Goal: Find specific page/section: Find specific page/section

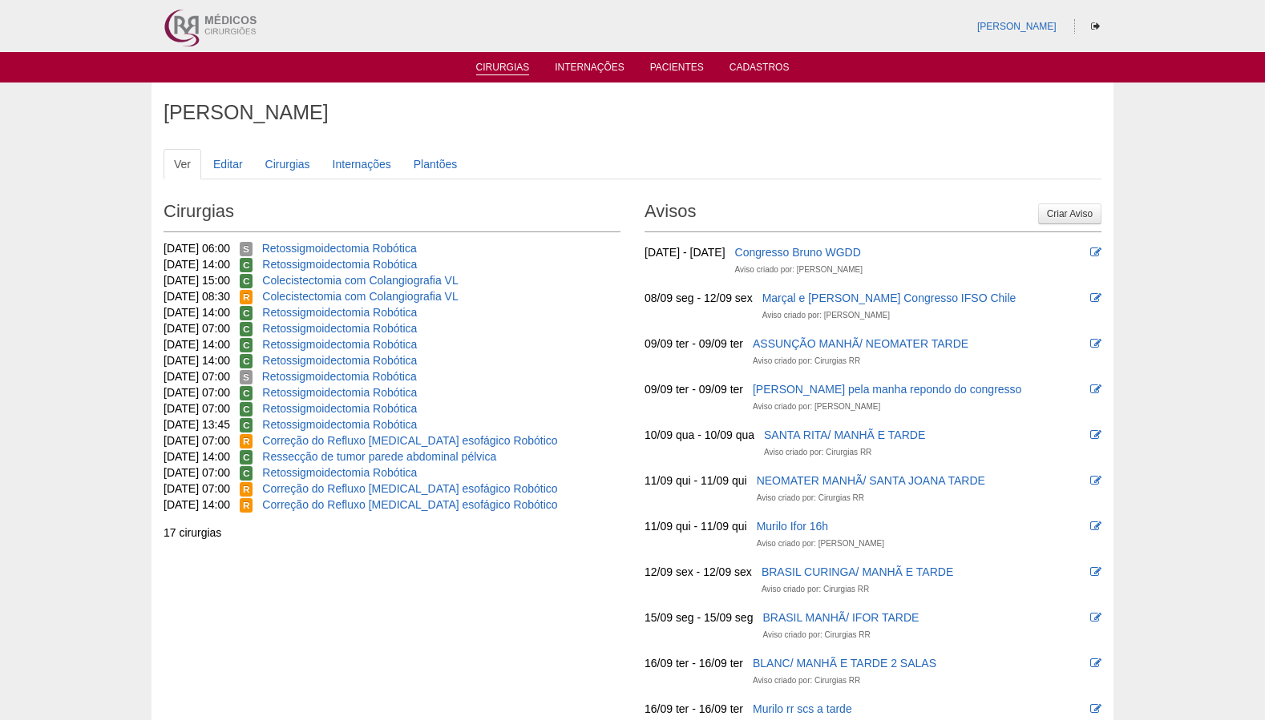
click at [498, 66] on link "Cirurgias" at bounding box center [503, 69] width 54 height 14
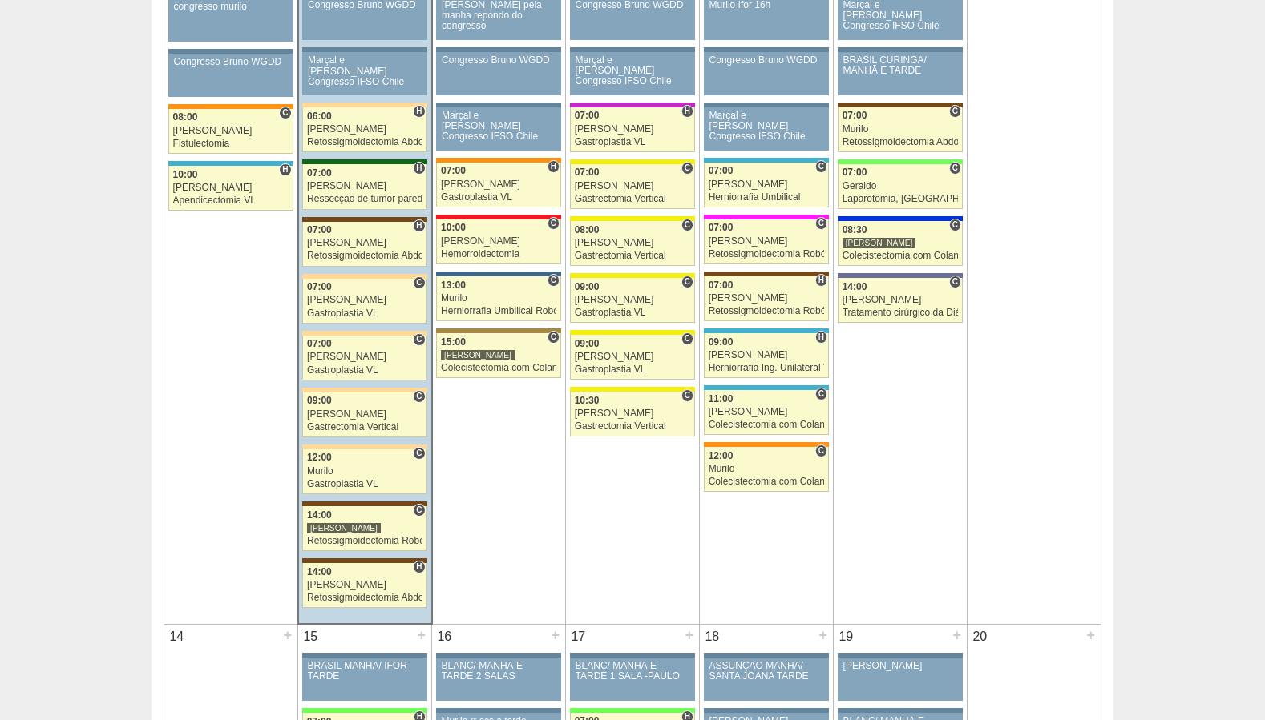
scroll to position [992, 0]
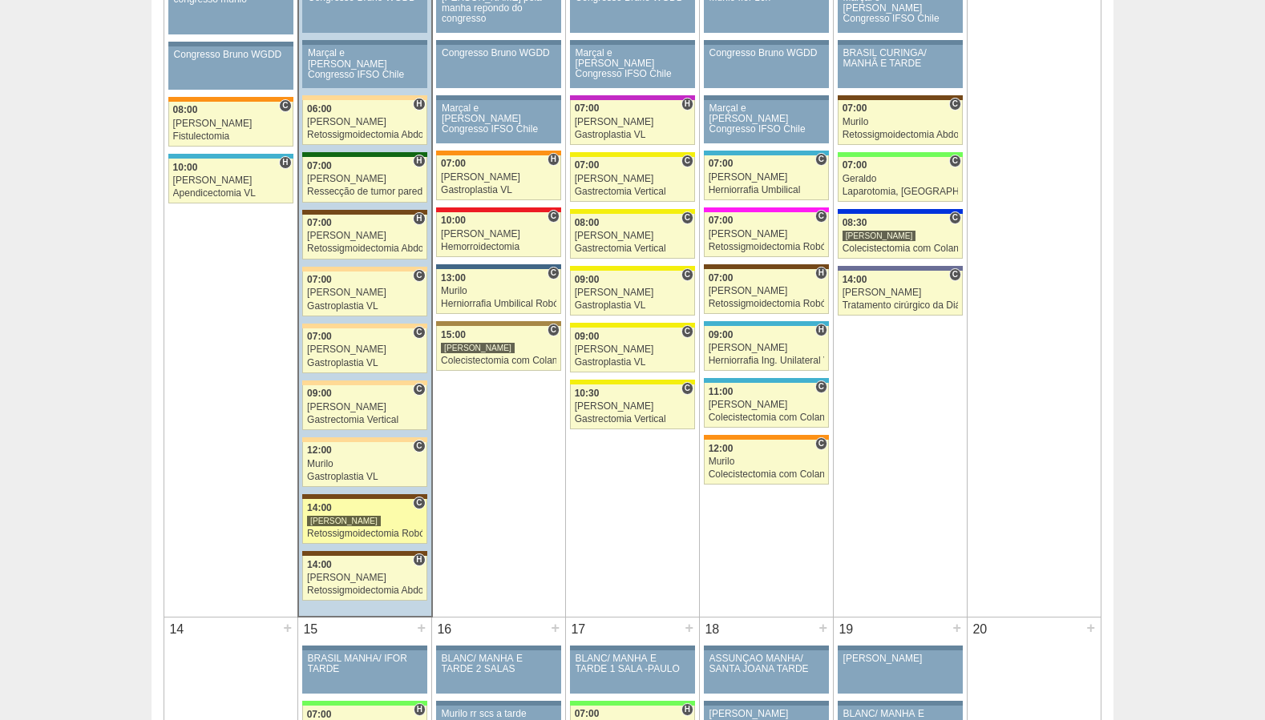
click at [377, 534] on div "Retossigmoidectomia Robótica" at bounding box center [364, 534] width 115 height 10
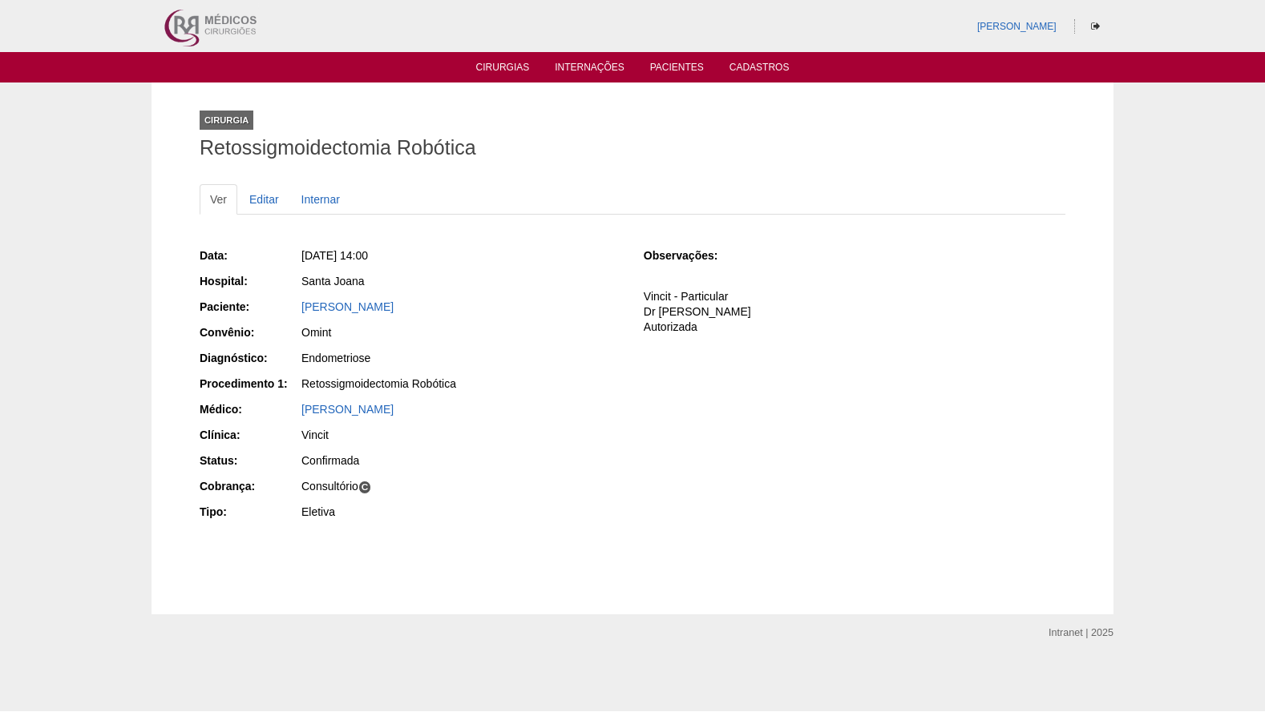
click at [667, 22] on div "[PERSON_NAME]" at bounding box center [632, 26] width 962 height 52
